Goal: Transaction & Acquisition: Purchase product/service

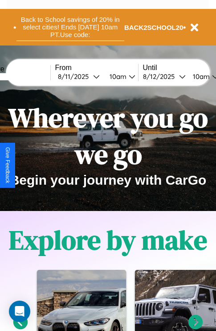
click at [70, 27] on button "Back to School savings of 20% in select cities! Ends 9/1 at 10am PT. Use code:" at bounding box center [70, 27] width 108 height 28
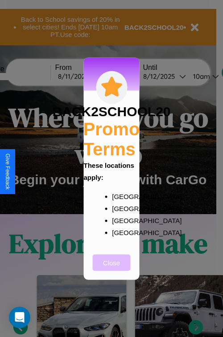
click at [111, 269] on button "Close" at bounding box center [112, 262] width 38 height 16
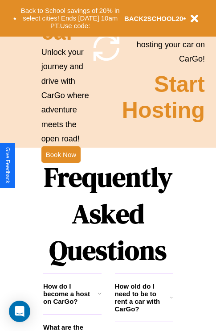
scroll to position [867, 0]
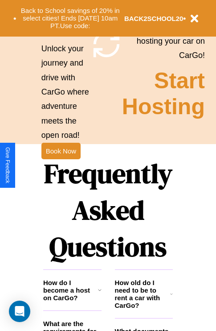
click at [61, 165] on h1 "Frequently Asked Questions" at bounding box center [108, 210] width 130 height 118
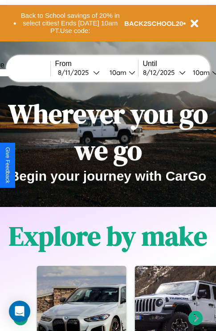
scroll to position [0, 0]
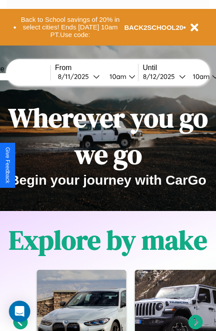
click at [30, 76] on input "text" at bounding box center [17, 76] width 67 height 7
type input "*********"
click at [89, 76] on div "8 / 11 / 2025" at bounding box center [75, 76] width 35 height 8
select select "*"
select select "****"
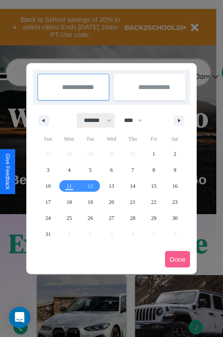
click at [94, 120] on select "******* ******** ***** ***** *** **** **** ****** ********* ******* ******** **…" at bounding box center [96, 120] width 38 height 15
select select "*"
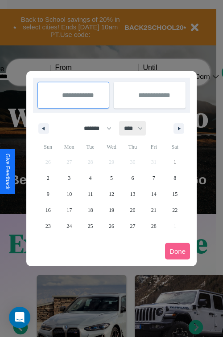
click at [137, 128] on select "**** **** **** **** **** **** **** **** **** **** **** **** **** **** **** ****…" at bounding box center [132, 128] width 27 height 15
select select "****"
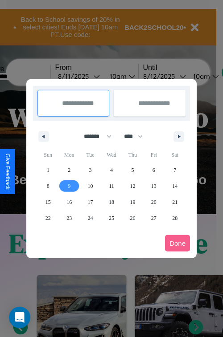
click at [69, 186] on span "9" at bounding box center [69, 186] width 3 height 16
type input "**********"
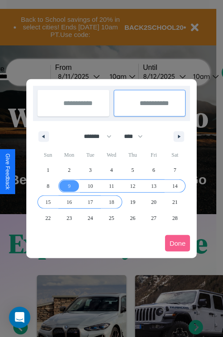
click at [111, 202] on span "18" at bounding box center [111, 202] width 5 height 16
type input "**********"
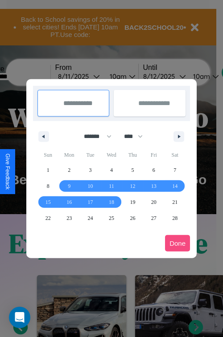
click at [177, 243] on button "Done" at bounding box center [177, 243] width 25 height 16
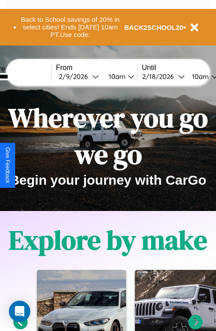
scroll to position [0, 32]
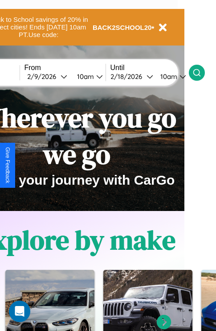
click at [201, 72] on icon at bounding box center [196, 72] width 9 height 9
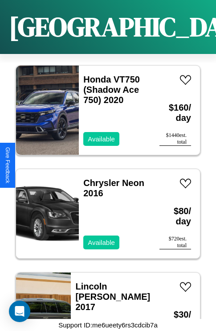
scroll to position [1997, 0]
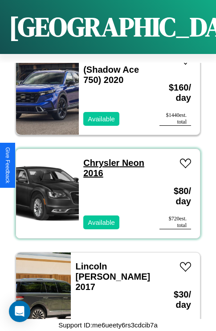
click at [98, 158] on link "Chrysler Neon 2016" at bounding box center [113, 168] width 61 height 20
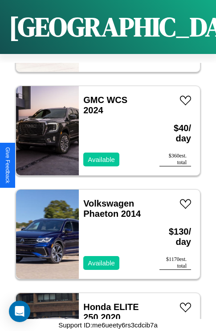
scroll to position [4270, 0]
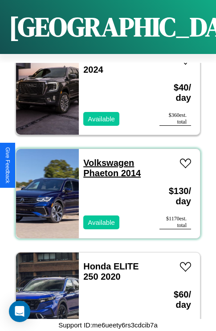
click at [106, 158] on link "Volkswagen Phaeton 2014" at bounding box center [111, 168] width 57 height 20
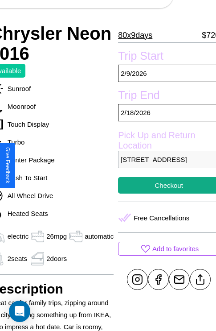
scroll to position [222, 43]
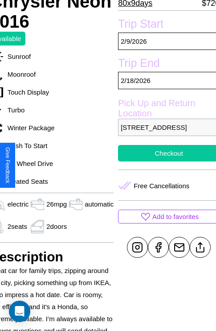
click at [165, 161] on button "Checkout" at bounding box center [169, 153] width 102 height 16
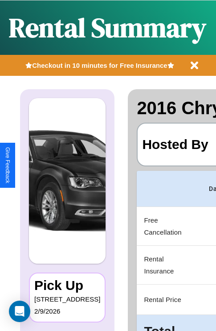
scroll to position [0, 173]
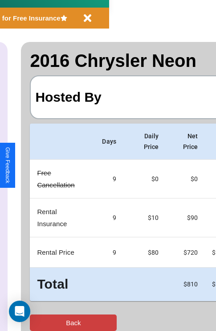
click at [43, 322] on button "Back" at bounding box center [73, 322] width 87 height 16
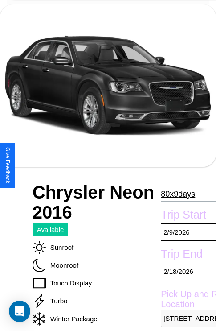
scroll to position [60, 0]
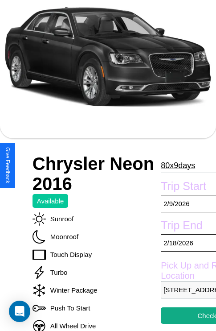
click at [177, 165] on p "80 x 9 days" at bounding box center [178, 165] width 34 height 14
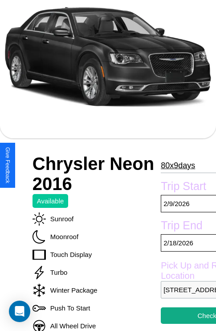
click at [177, 165] on p "80 x 9 days" at bounding box center [178, 165] width 34 height 14
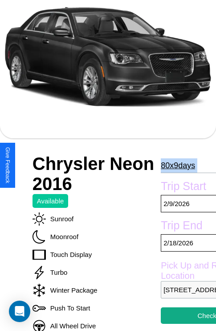
click at [177, 165] on p "80 x 9 days" at bounding box center [178, 165] width 34 height 14
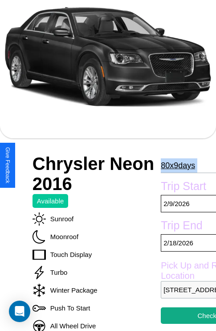
click at [177, 165] on p "80 x 9 days" at bounding box center [178, 165] width 34 height 14
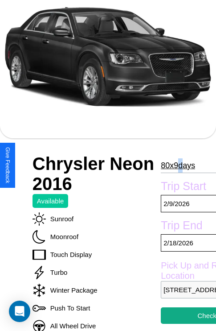
click at [177, 165] on p "80 x 9 days" at bounding box center [178, 165] width 34 height 14
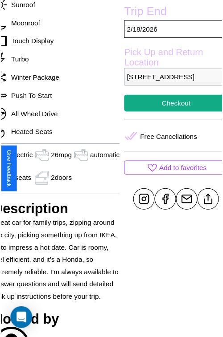
scroll to position [286, 43]
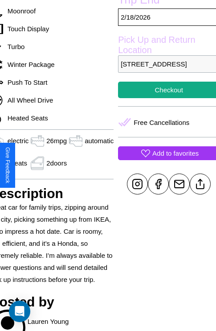
click at [165, 159] on p "Add to favorites" at bounding box center [175, 153] width 46 height 12
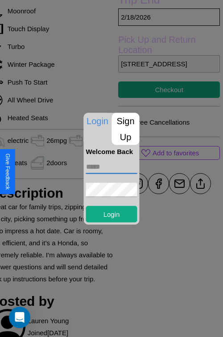
click at [111, 168] on input "text" at bounding box center [111, 166] width 51 height 14
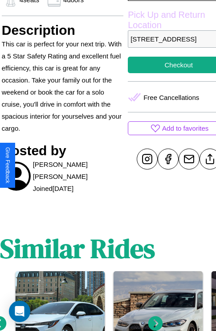
scroll to position [316, 32]
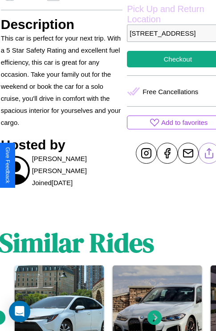
click at [209, 155] on line at bounding box center [209, 151] width 0 height 6
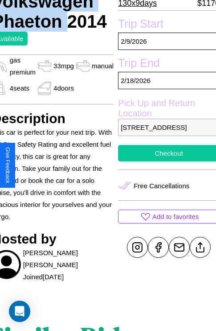
click at [165, 161] on button "Checkout" at bounding box center [169, 153] width 102 height 16
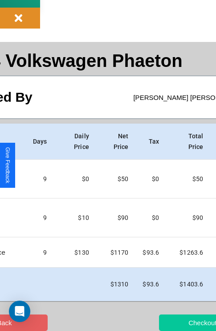
click at [172, 322] on button "Checkout" at bounding box center [202, 322] width 87 height 16
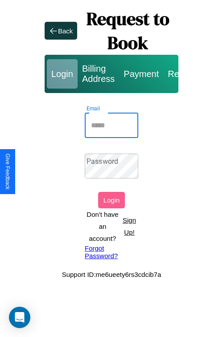
click at [111, 125] on input "Email" at bounding box center [111, 125] width 53 height 25
type input "**********"
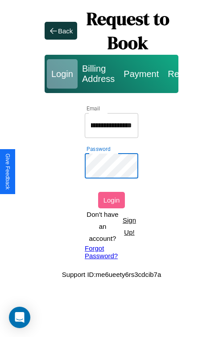
scroll to position [0, 0]
click at [111, 200] on button "Login" at bounding box center [111, 200] width 27 height 16
